Goal: Task Accomplishment & Management: Complete application form

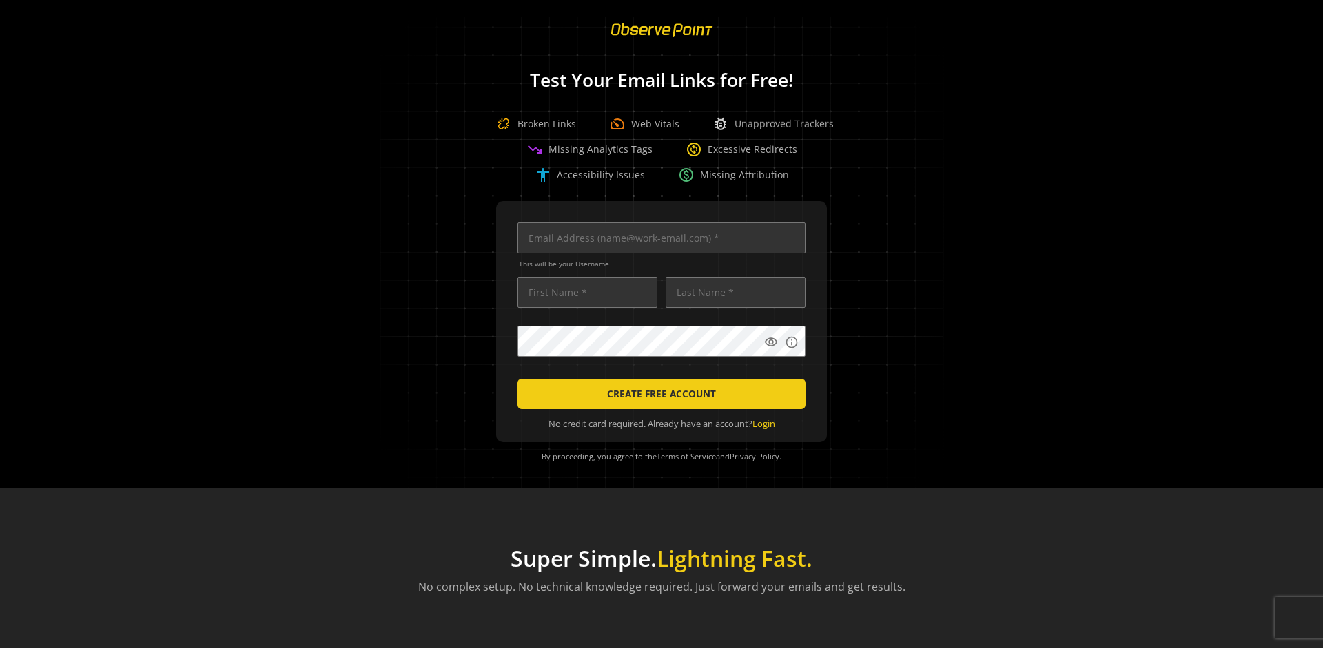
scroll to position [0, 4384]
click at [658, 238] on input "text" at bounding box center [662, 238] width 288 height 31
type input "[EMAIL_ADDRESS][DOMAIN_NAME]"
click at [584, 292] on input "text" at bounding box center [588, 292] width 140 height 31
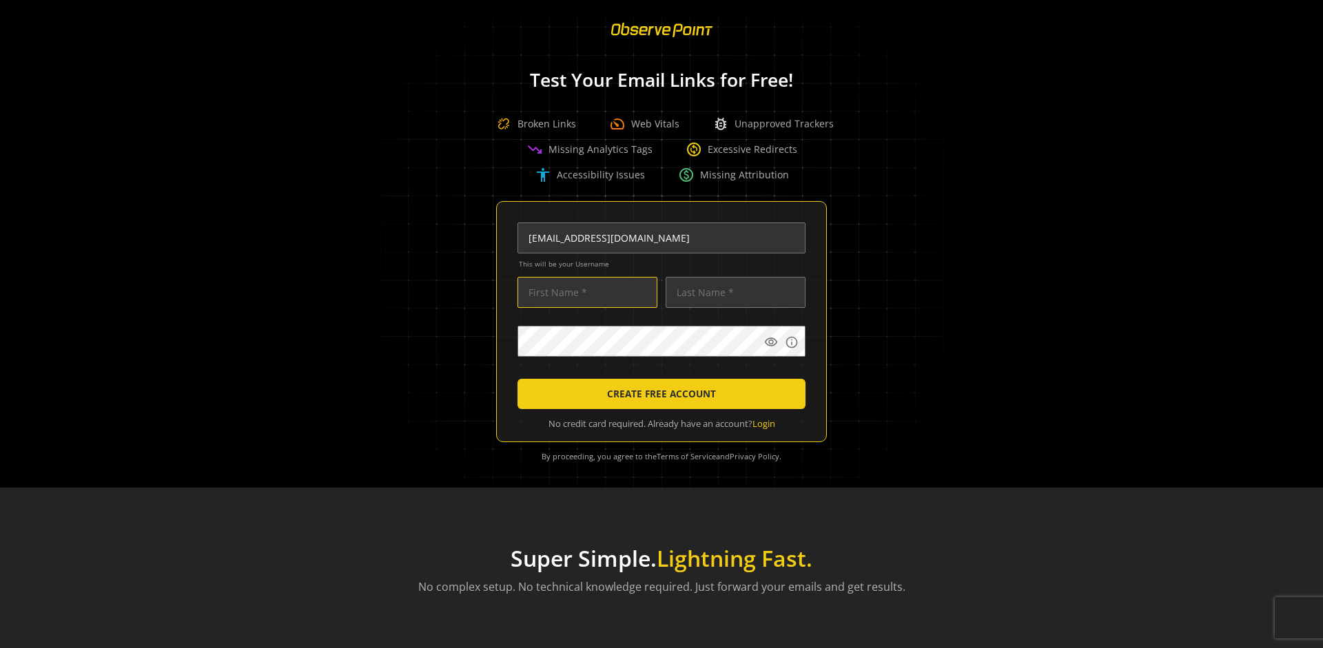
scroll to position [0, 0]
type input "Test"
click at [732, 292] on input "text" at bounding box center [736, 292] width 140 height 31
type input "Test"
click at [852, 372] on body "Loading... Test Your Email Links for Free! Broken Links speed Web Vitals bug_re…" at bounding box center [661, 324] width 1323 height 648
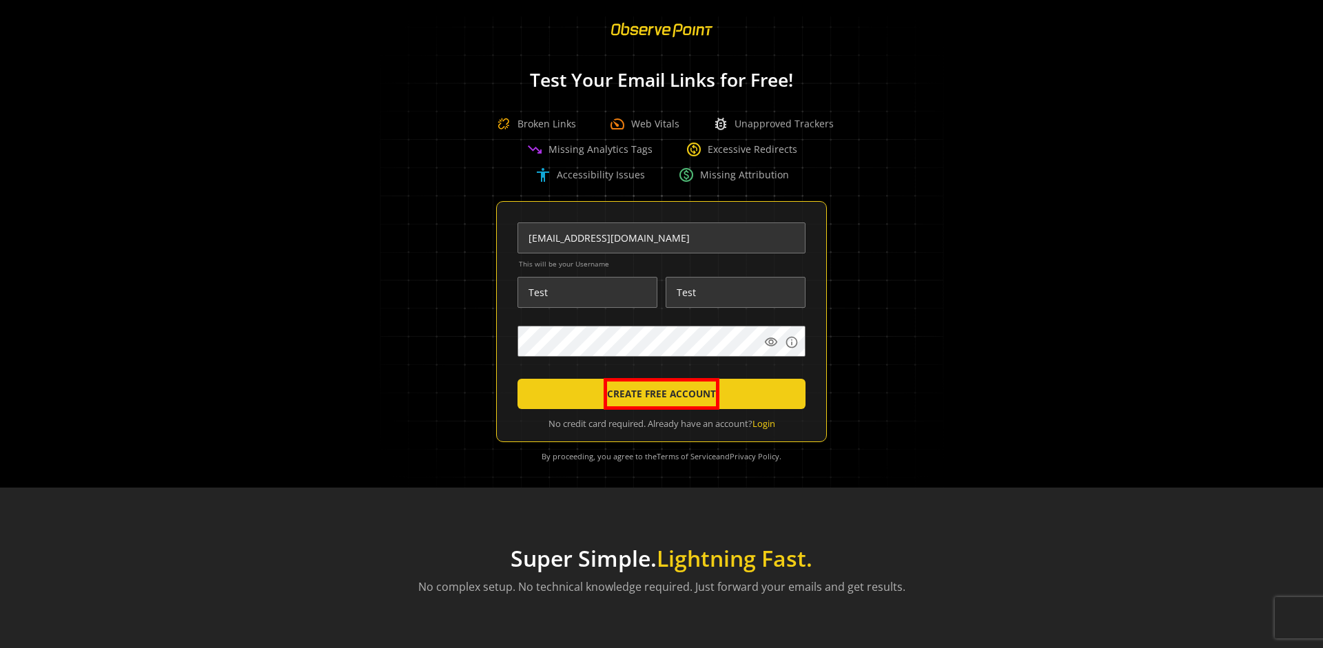
click at [658, 394] on span "CREATE FREE ACCOUNT" at bounding box center [662, 394] width 116 height 32
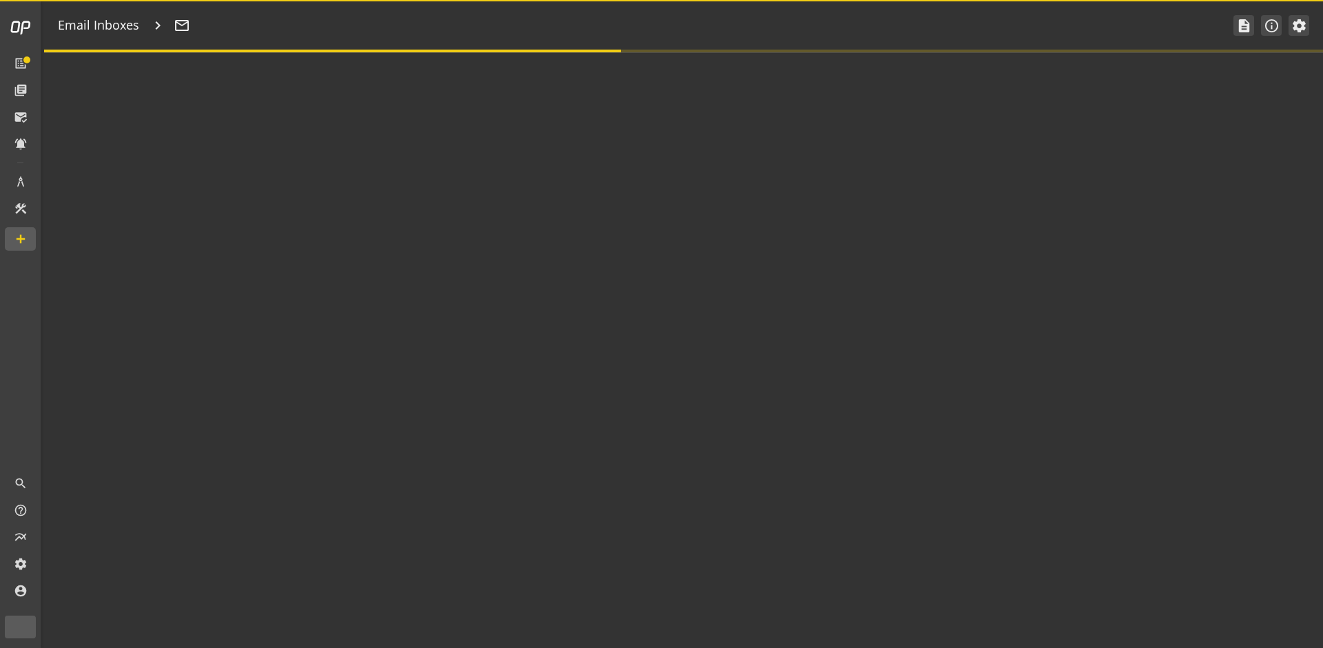
type textarea "Welcome to ObservePoint! This is your default email inbox for testing."
